Goal: Check status: Check status

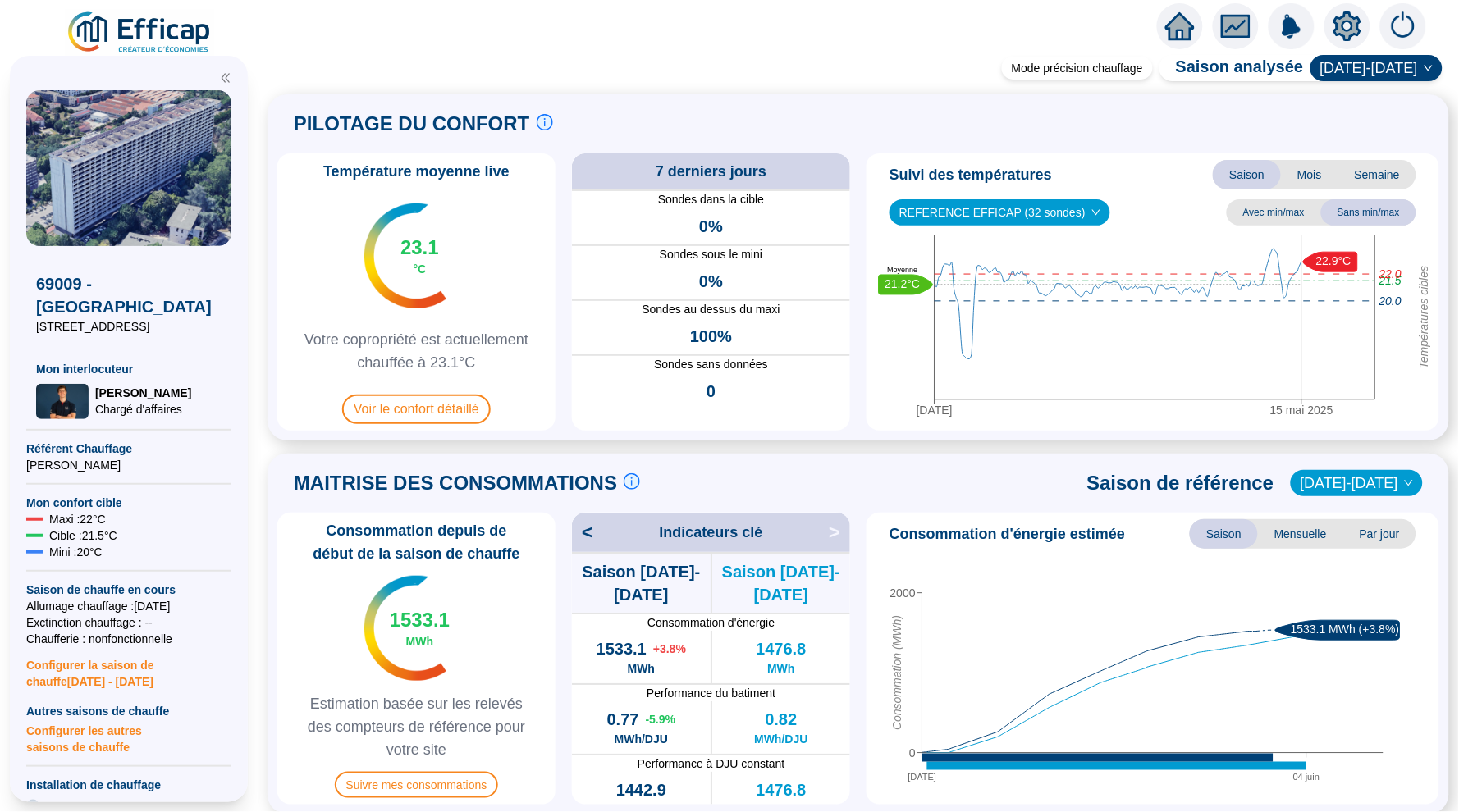
scroll to position [1063, 0]
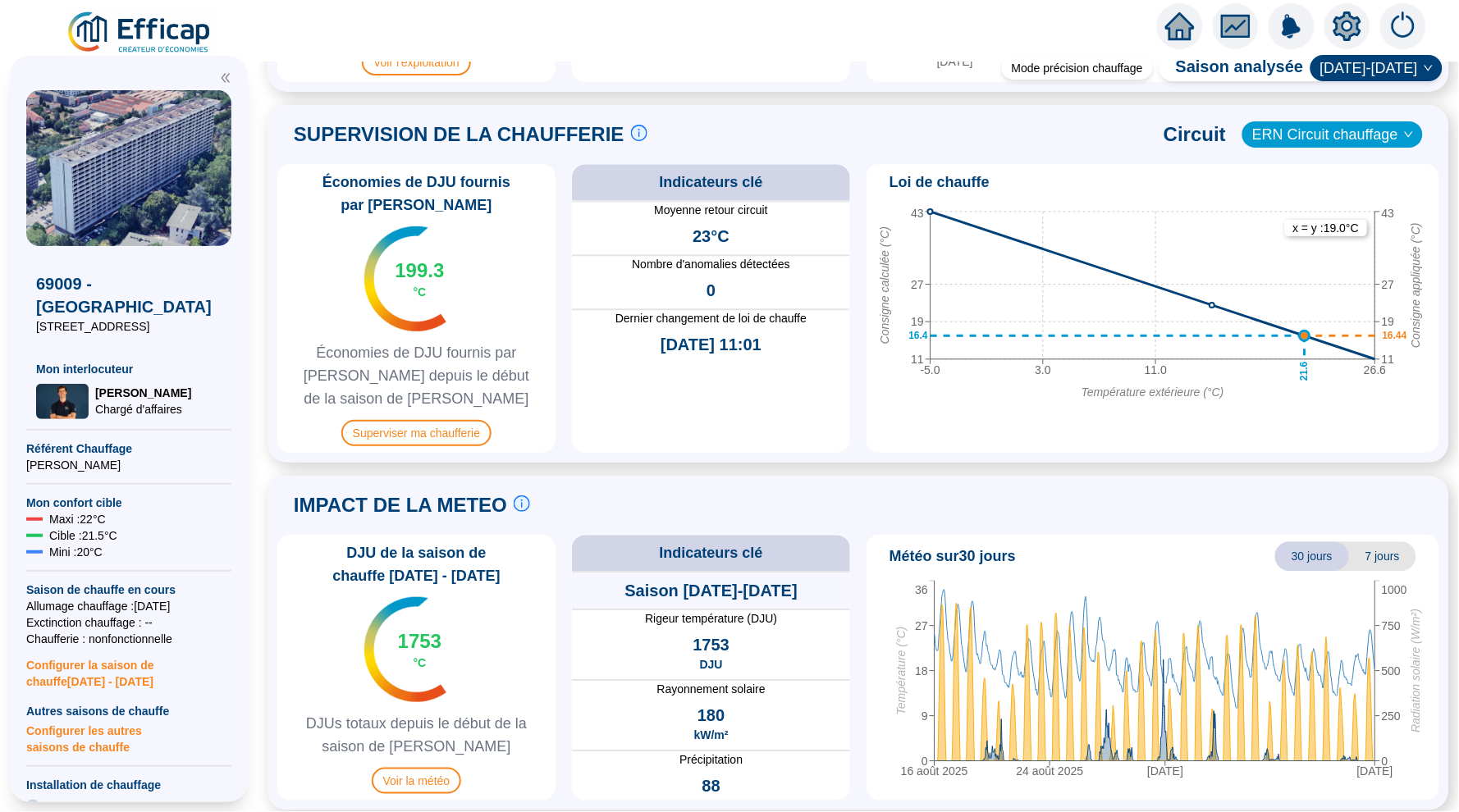
click at [1168, 42] on div at bounding box center [1181, 26] width 46 height 46
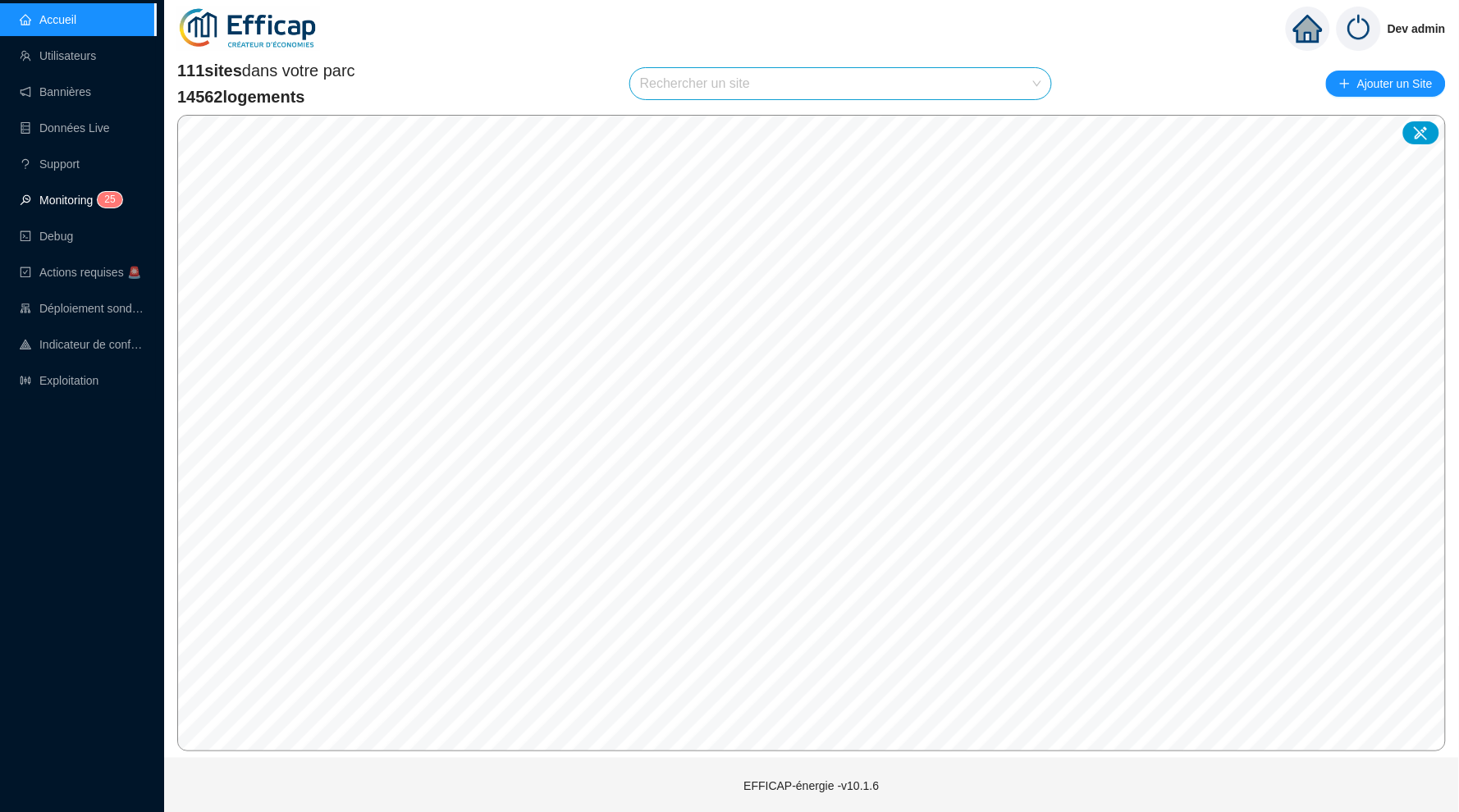
click at [84, 206] on link "Monitoring 2 5" at bounding box center [69, 201] width 98 height 13
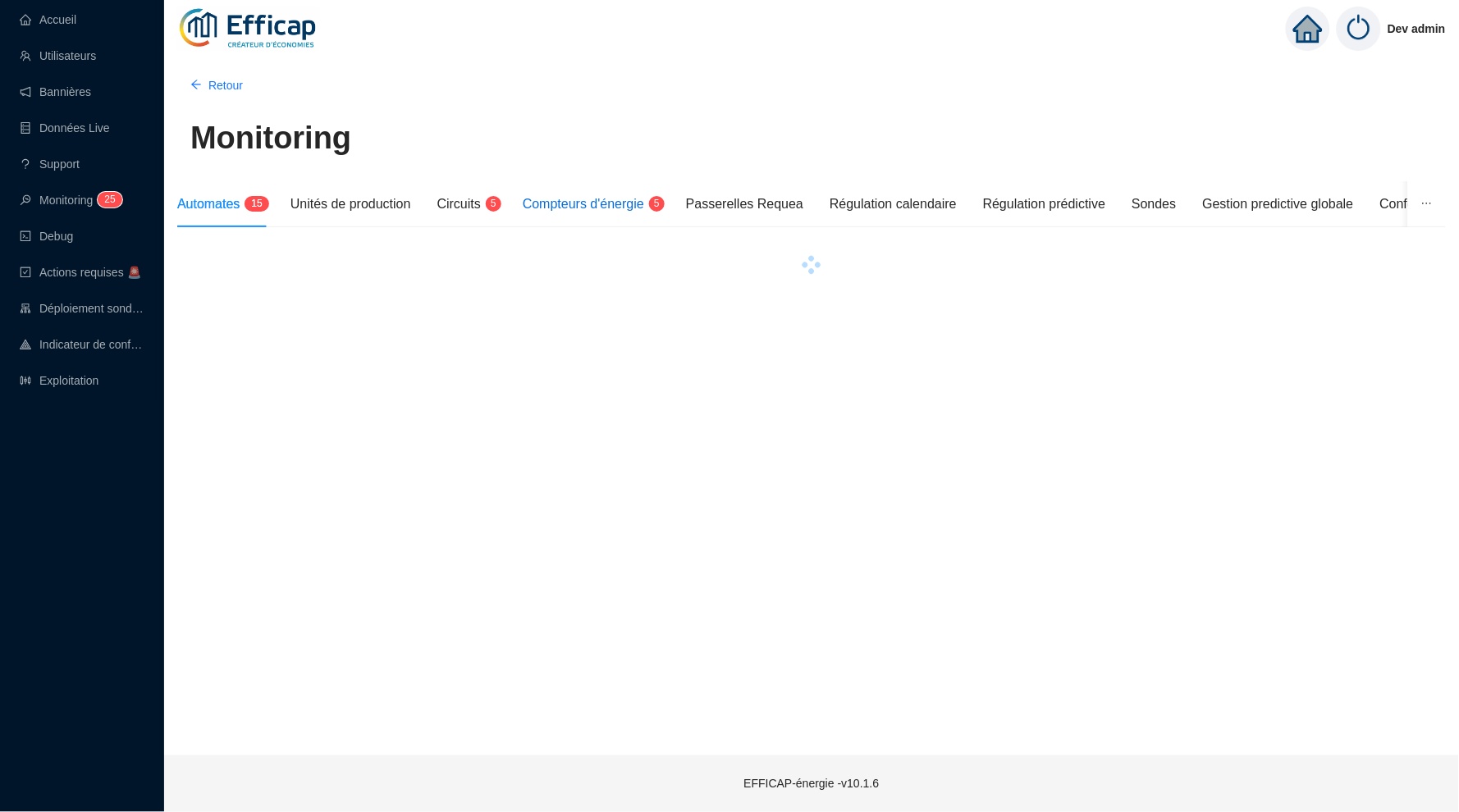
click at [587, 208] on span "Compteurs d'énergie" at bounding box center [584, 203] width 122 height 14
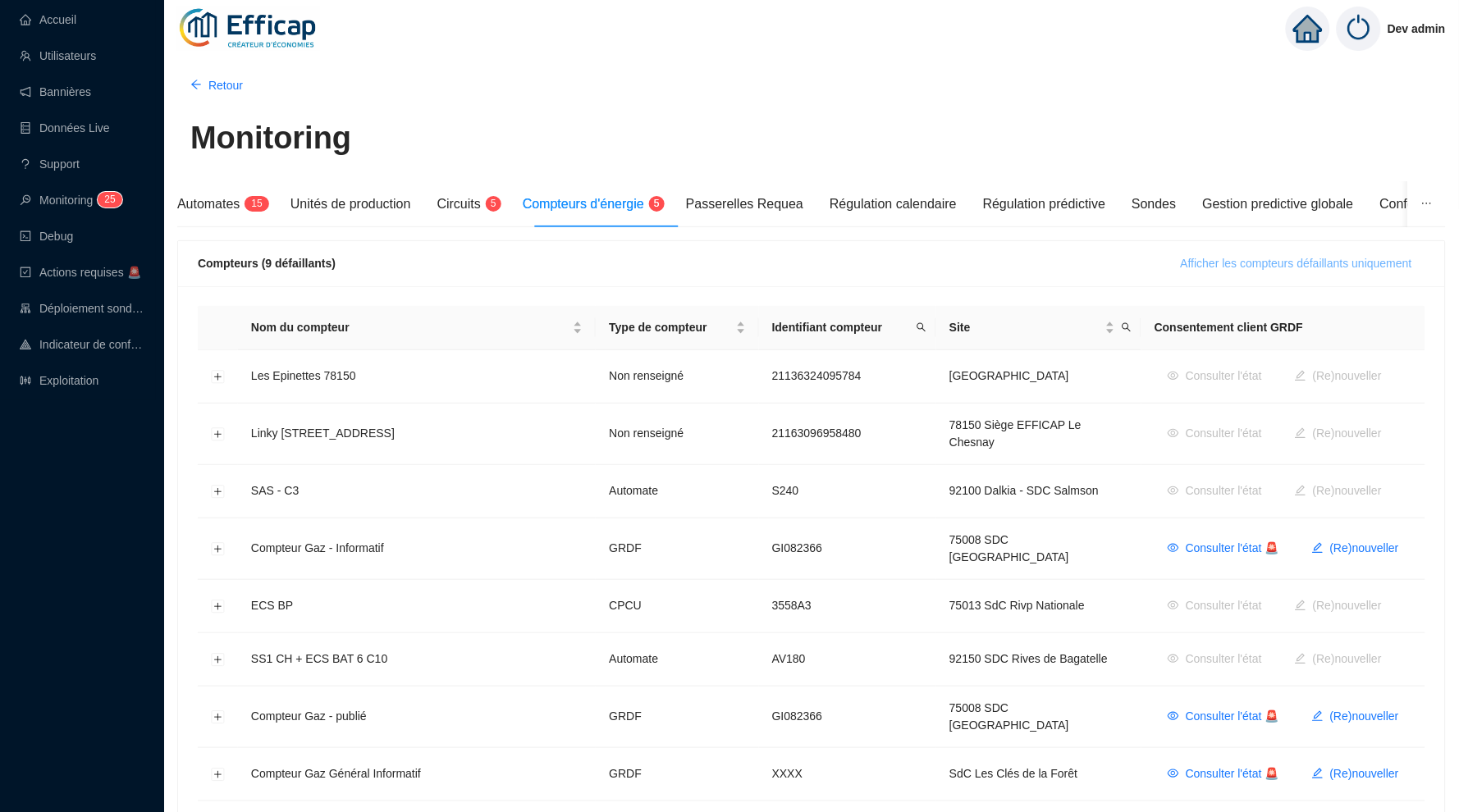
click at [1262, 267] on span "Afficher les compteurs défaillants uniquement" at bounding box center [1296, 264] width 231 height 17
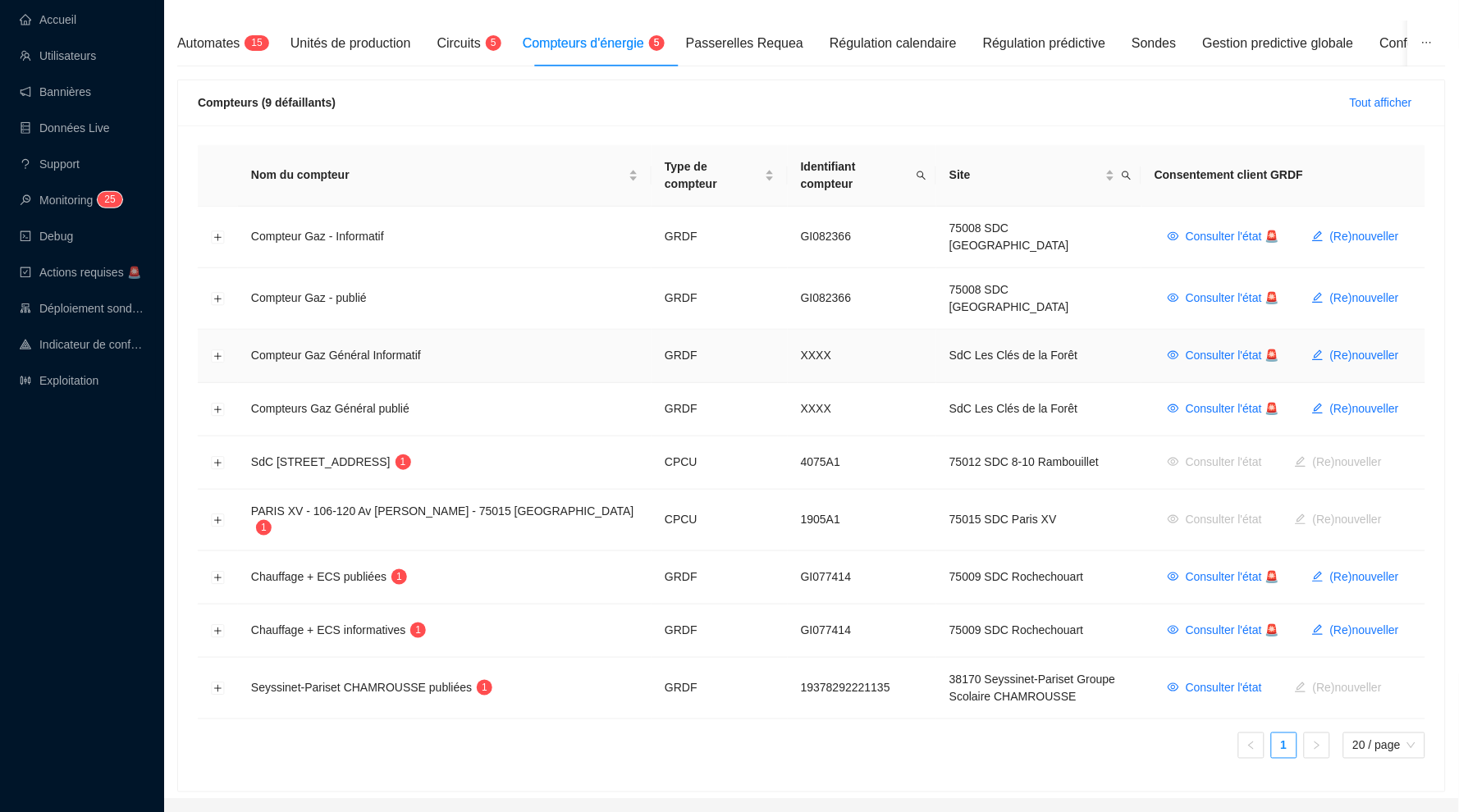
scroll to position [160, 0]
click at [217, 683] on button "Développer la ligne" at bounding box center [219, 690] width 13 height 13
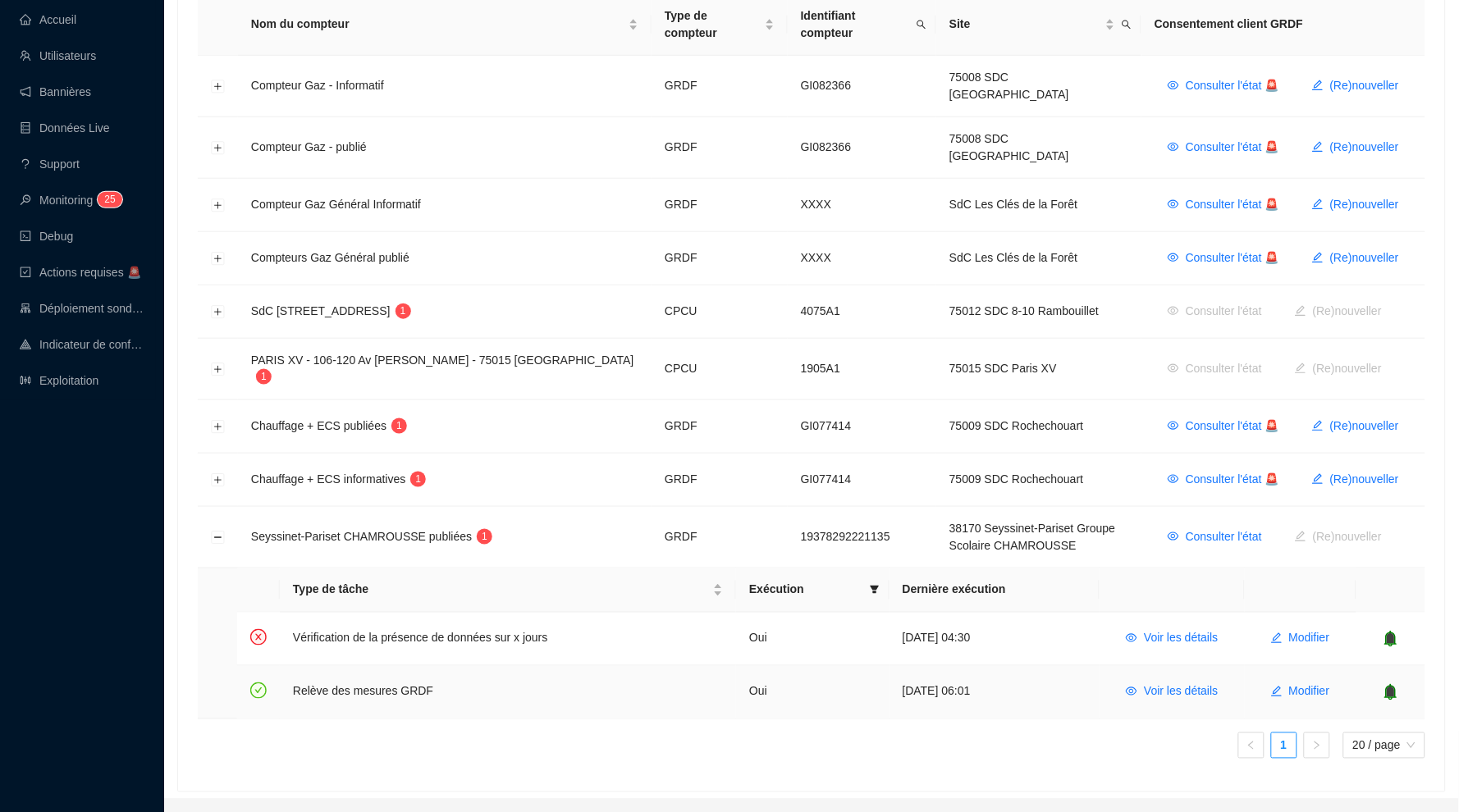
scroll to position [310, 0]
click at [1191, 632] on span "Voir les détails" at bounding box center [1181, 640] width 74 height 17
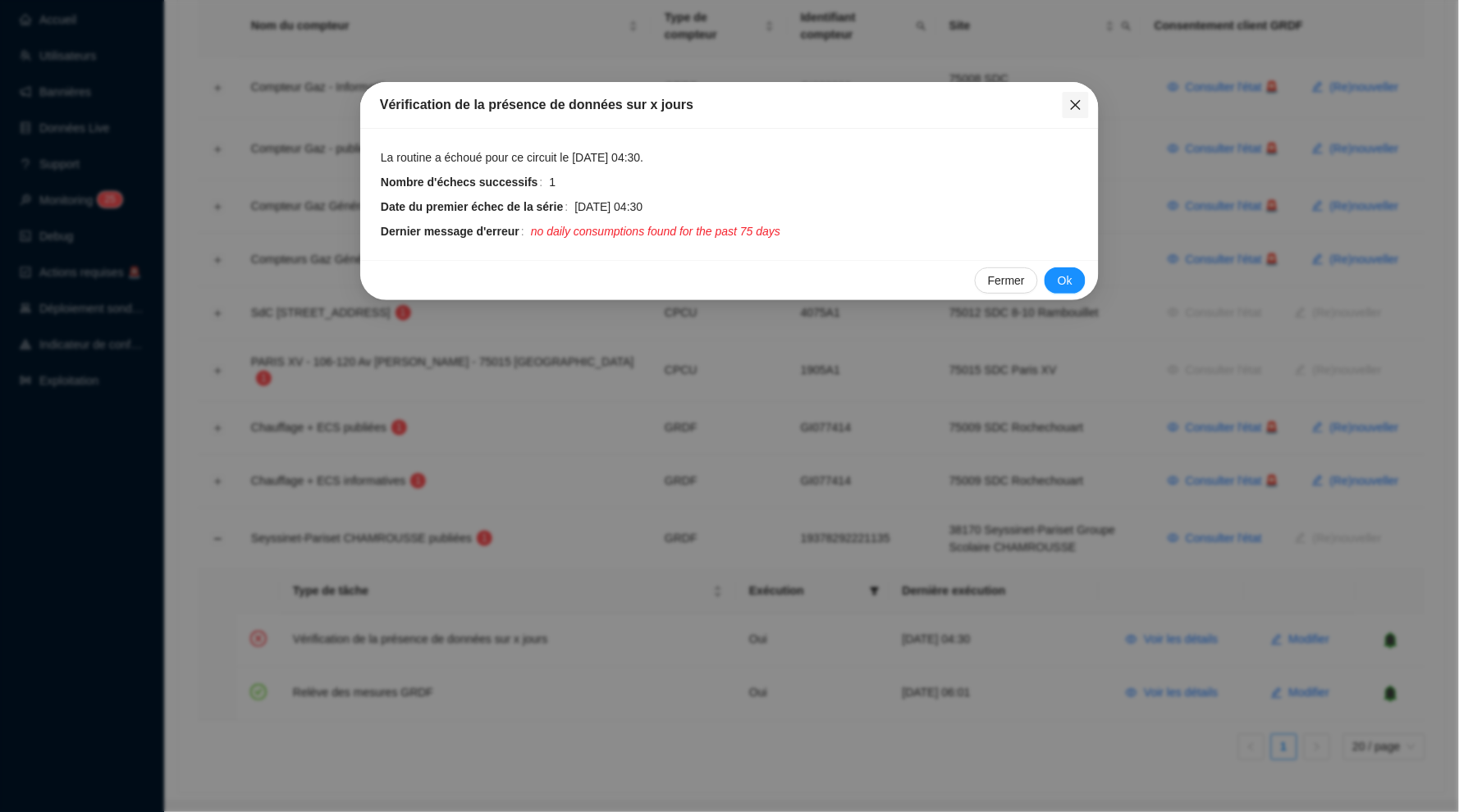
click at [1081, 113] on button "Close" at bounding box center [1075, 105] width 26 height 26
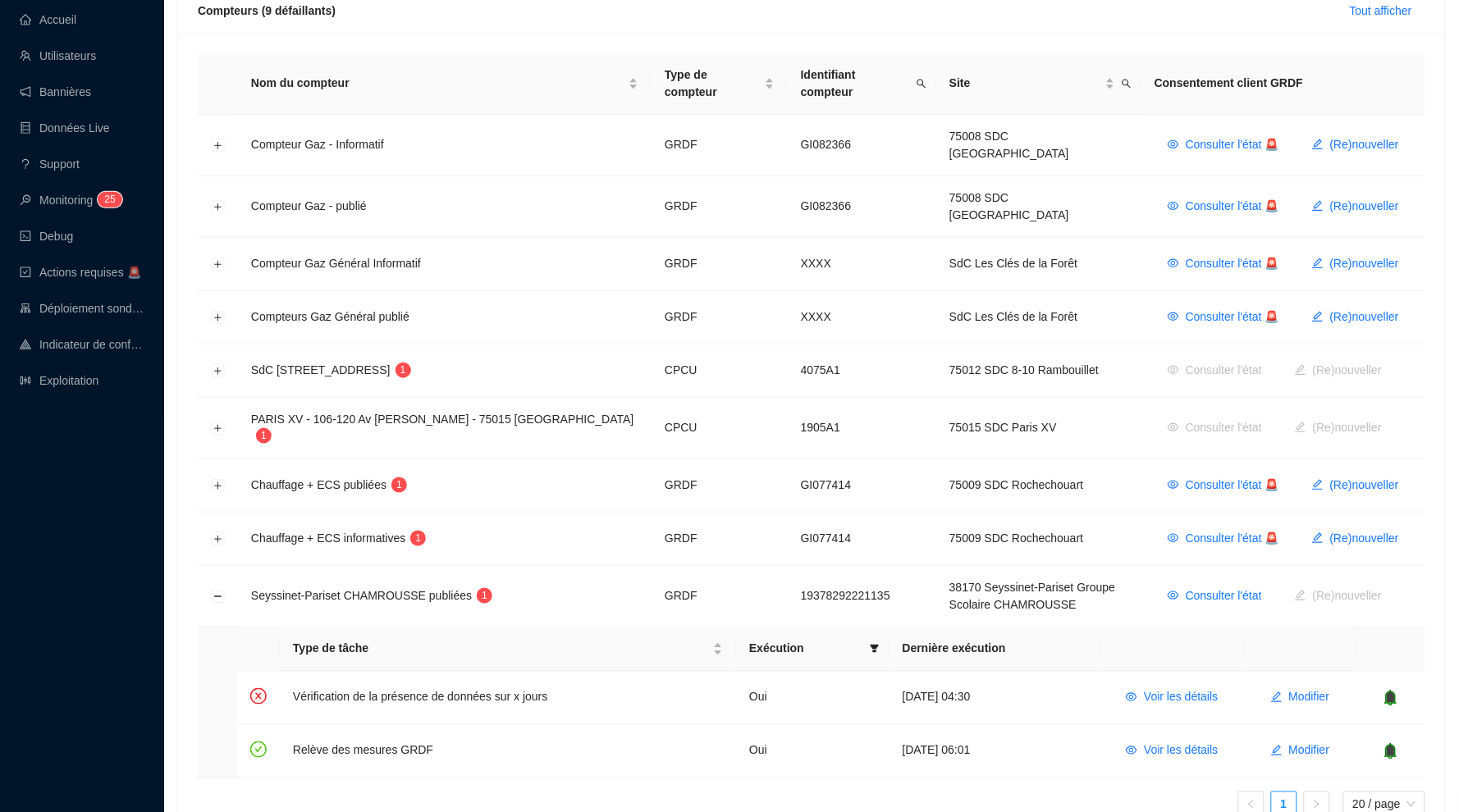
scroll to position [234, 0]
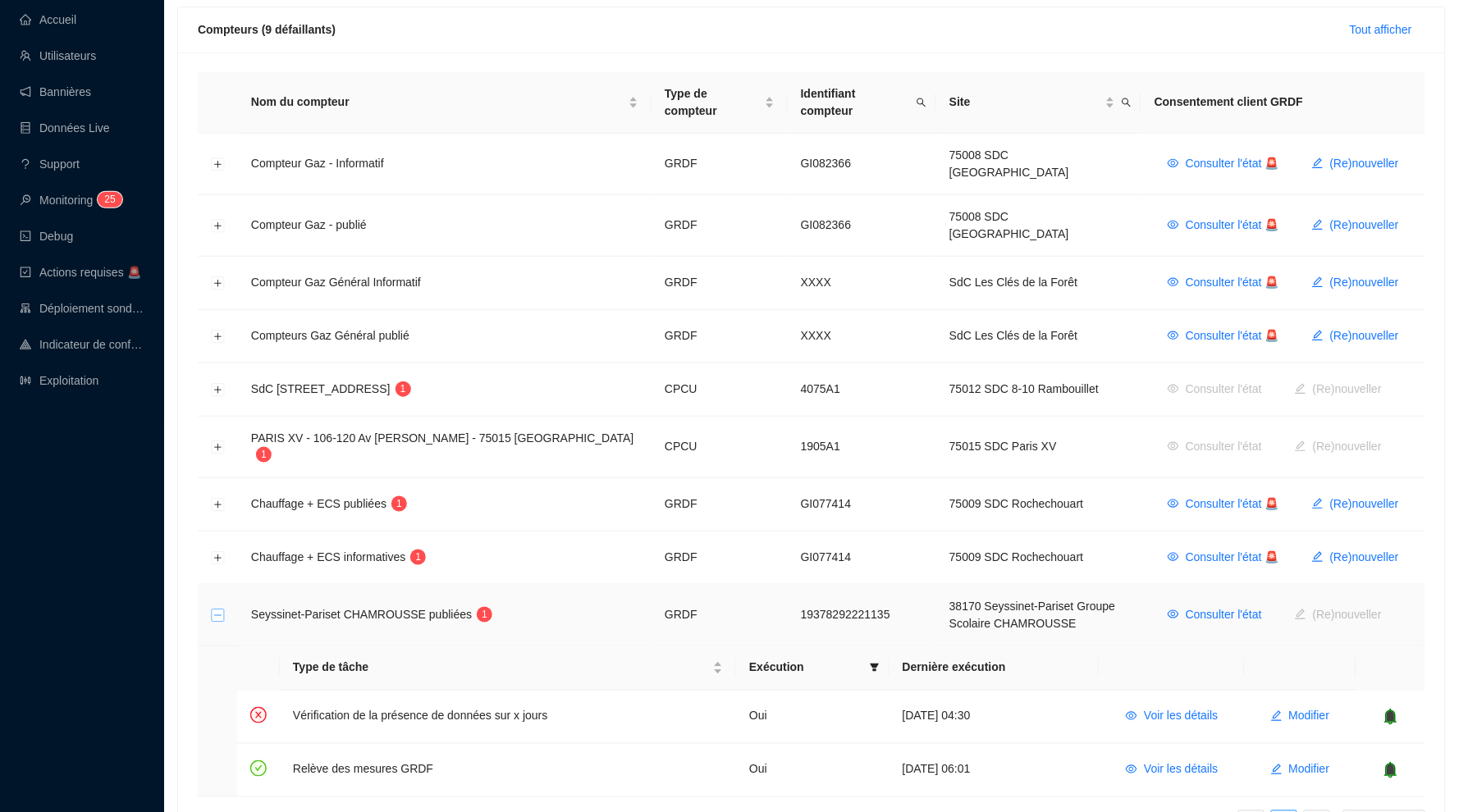
click at [212, 585] on td at bounding box center [218, 616] width 40 height 61
click at [217, 609] on button "Réduire la ligne" at bounding box center [219, 616] width 13 height 13
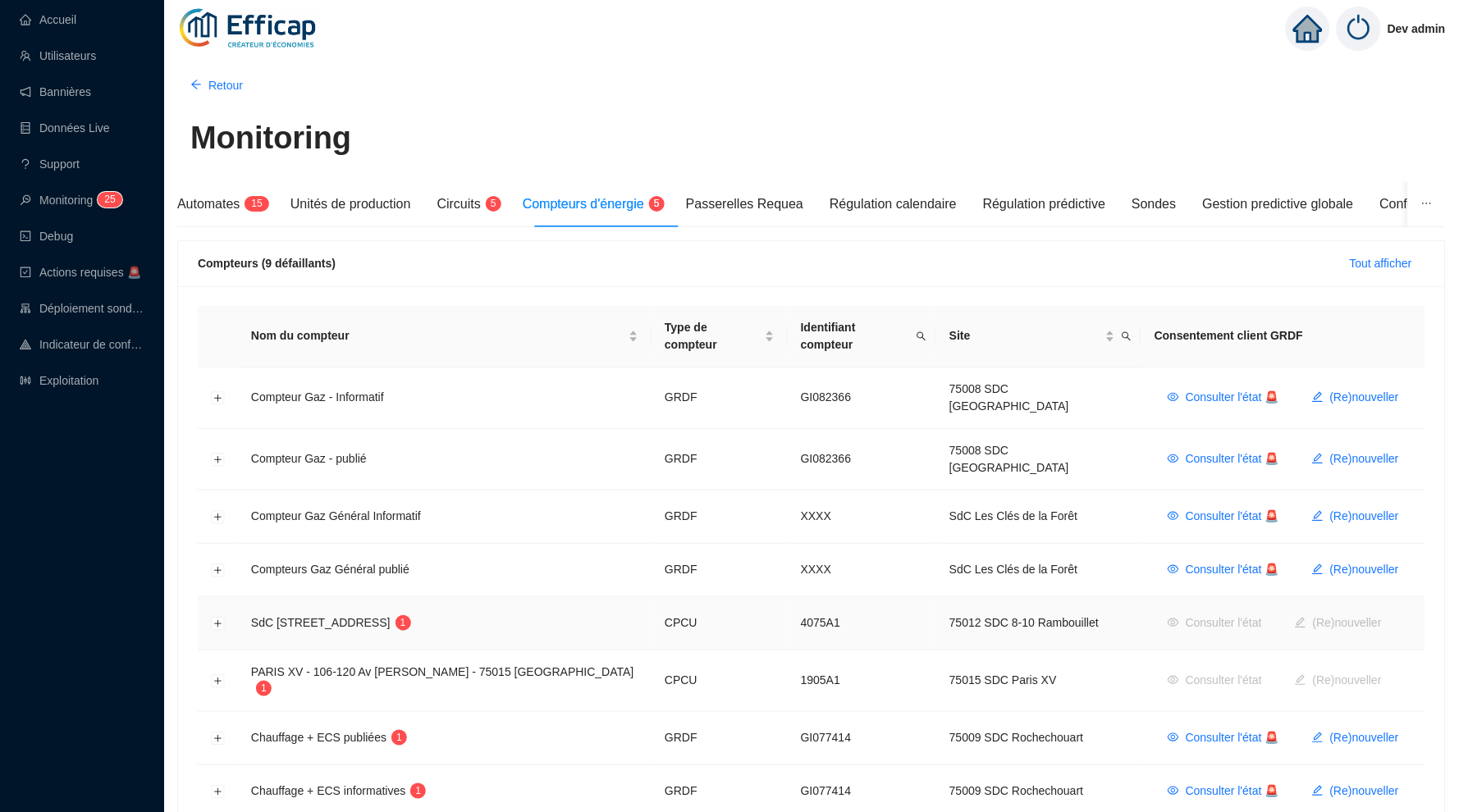
scroll to position [0, 0]
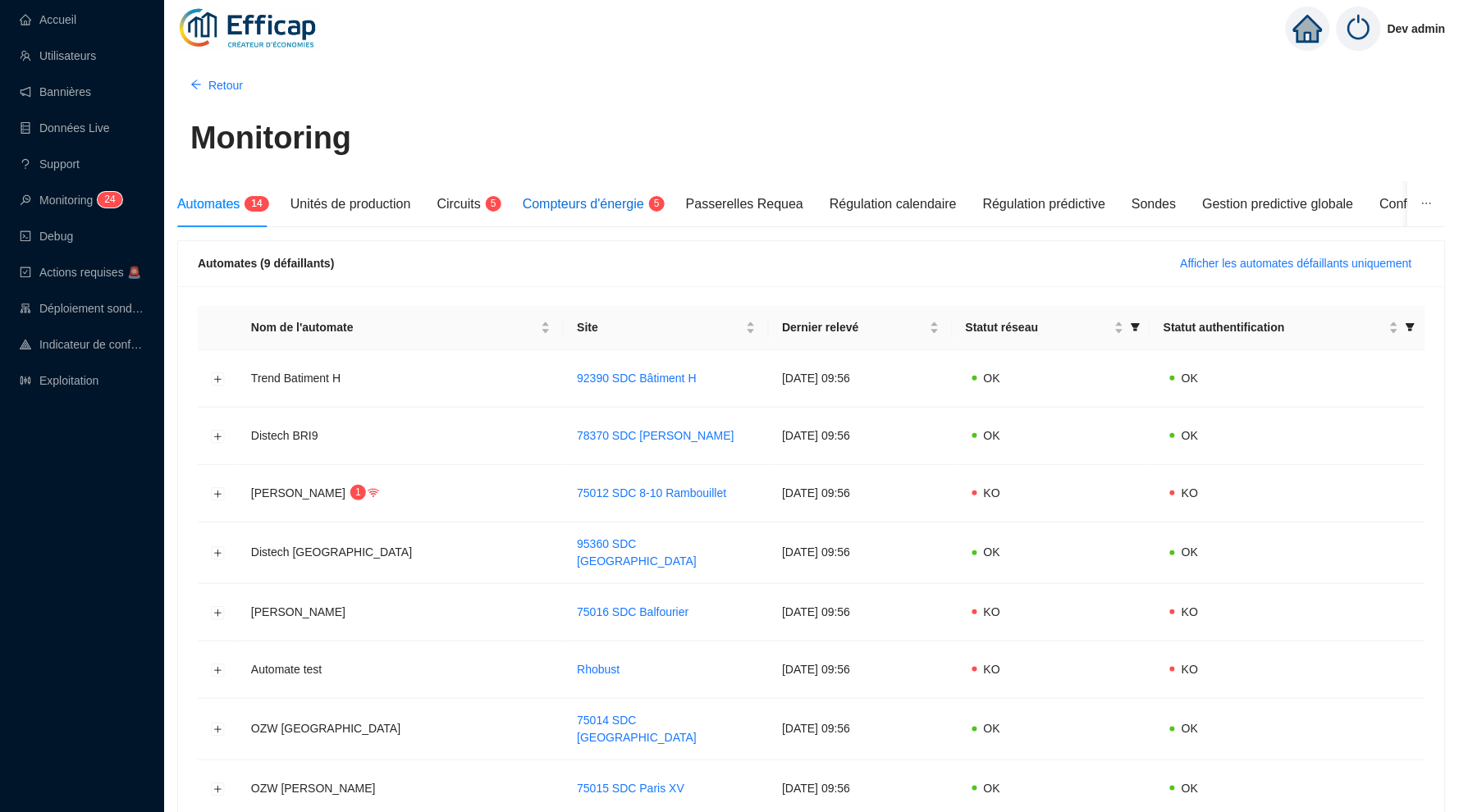
click at [614, 206] on span "Compteurs d'énergie" at bounding box center [584, 203] width 122 height 14
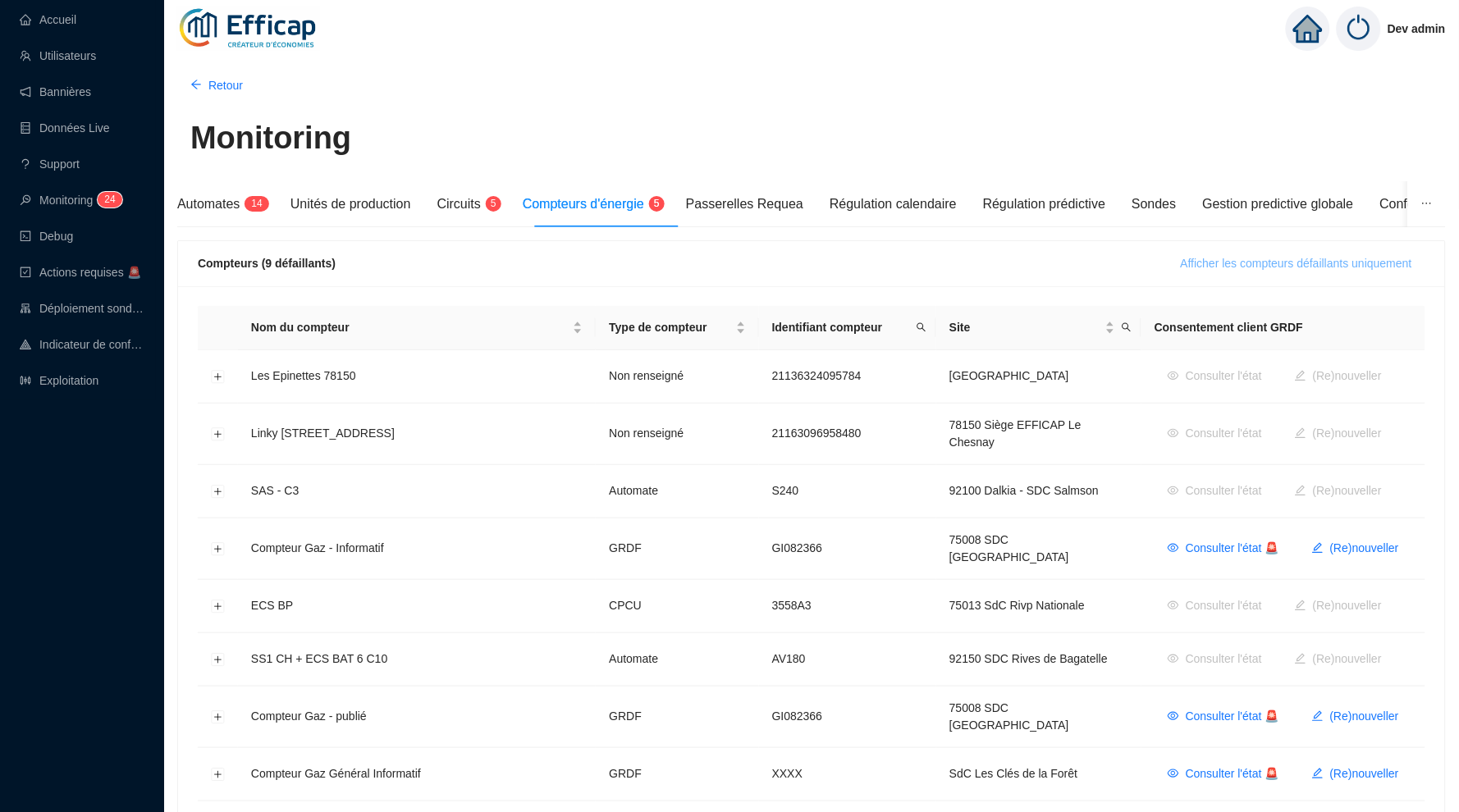
click at [1227, 267] on span "Afficher les compteurs défaillants uniquement" at bounding box center [1296, 264] width 231 height 17
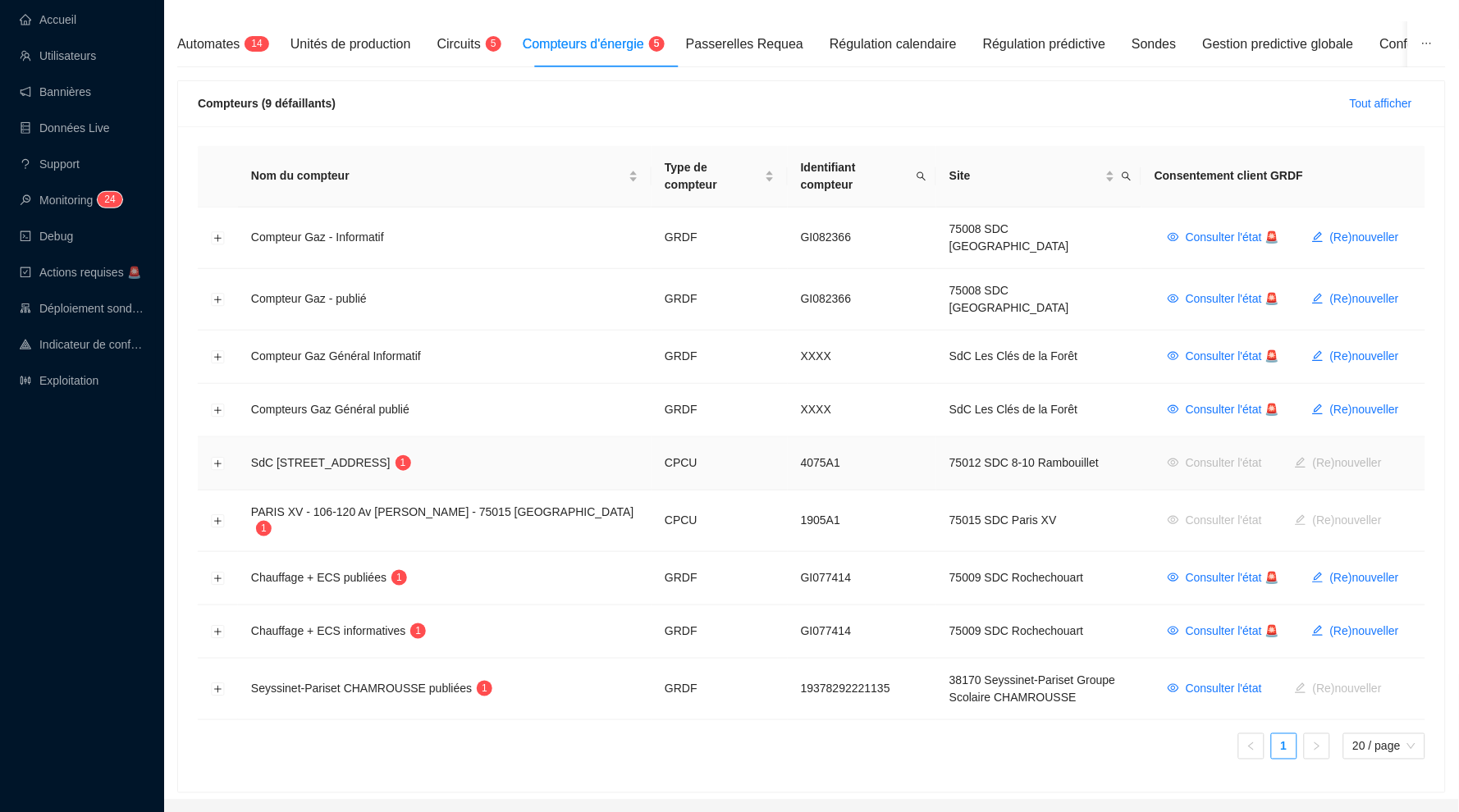
scroll to position [137, 0]
